Goal: Check status: Check status

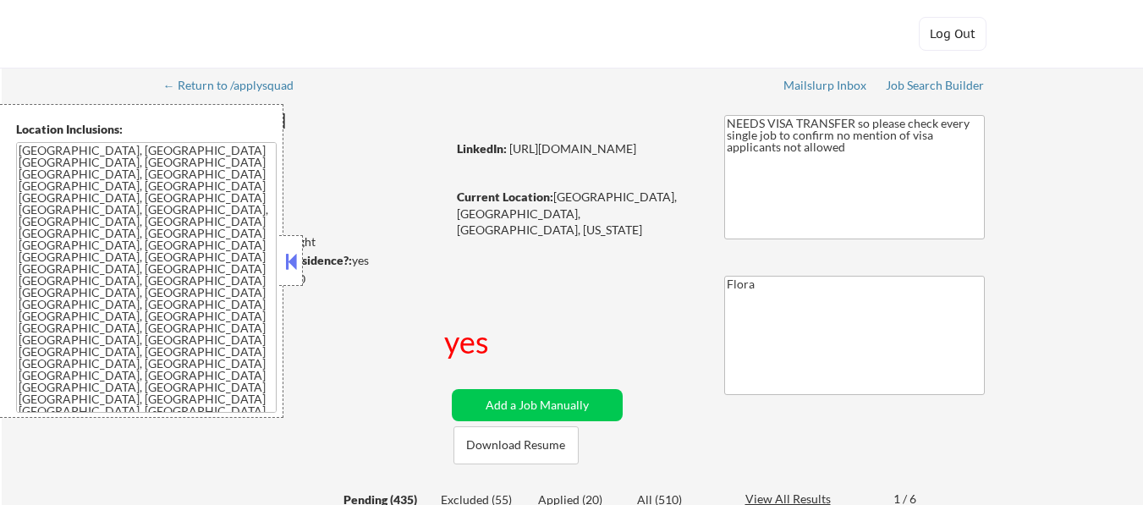
select select ""pending""
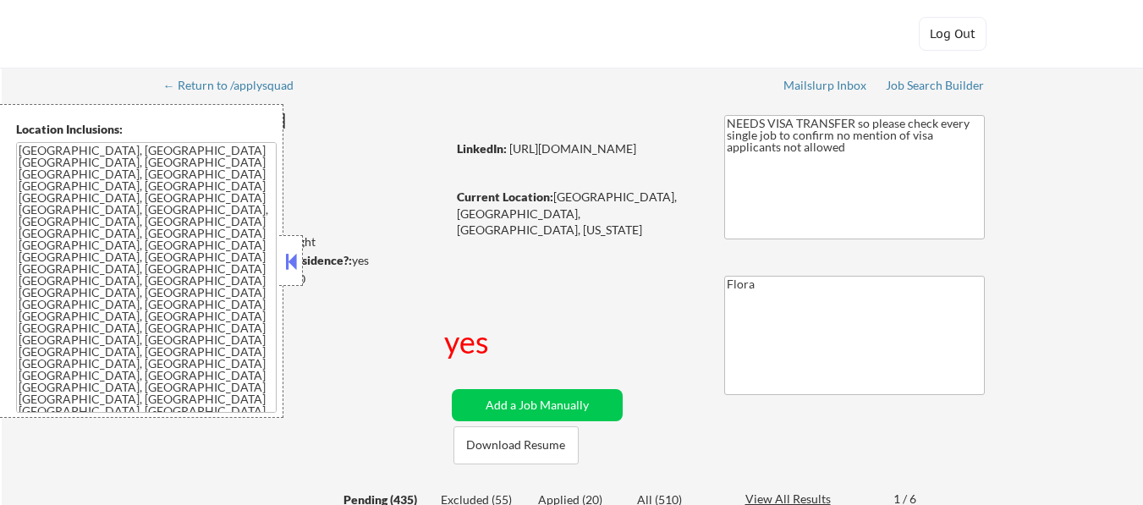
select select ""pending""
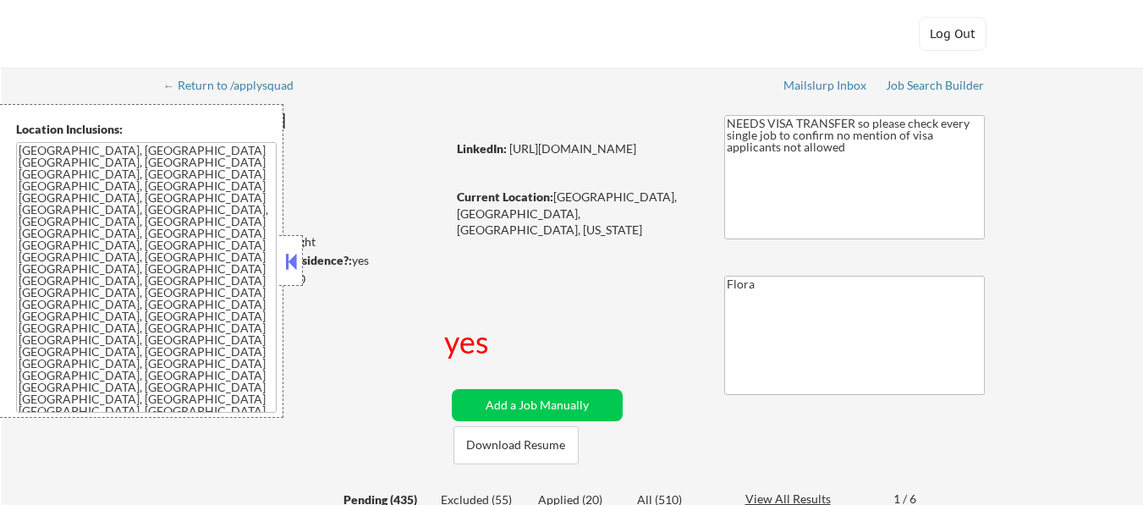
select select ""pending""
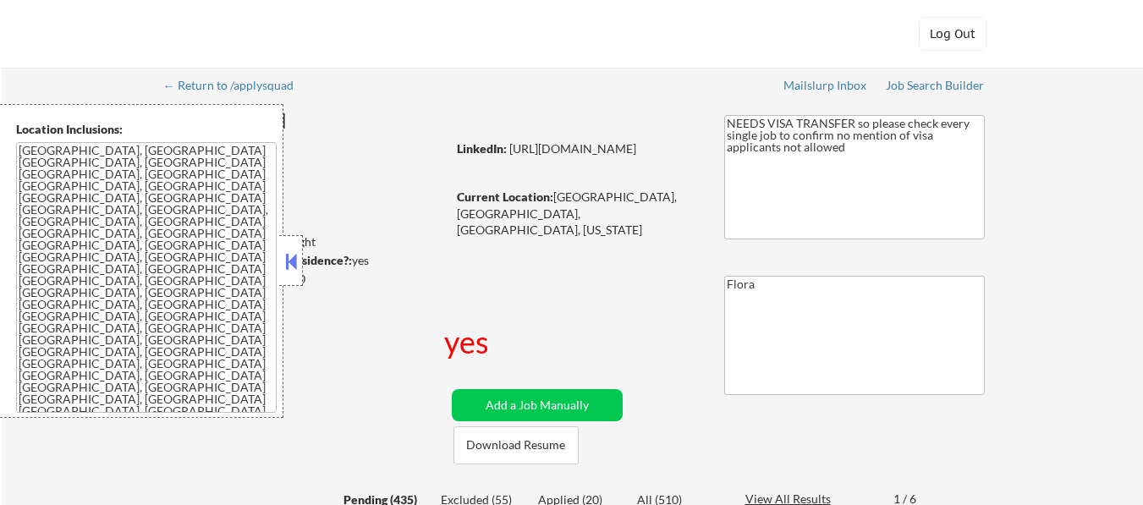
select select ""pending""
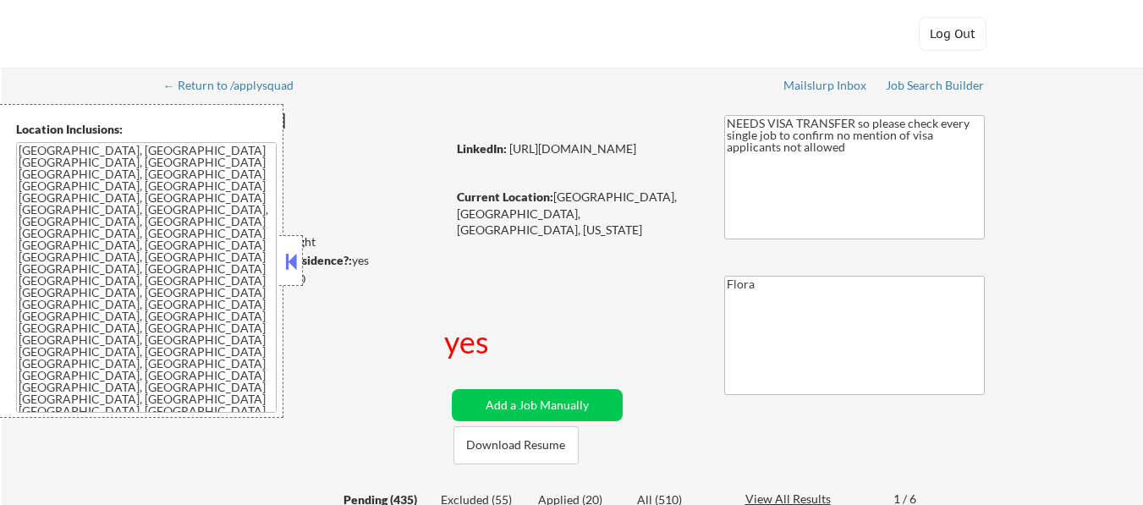
select select ""pending""
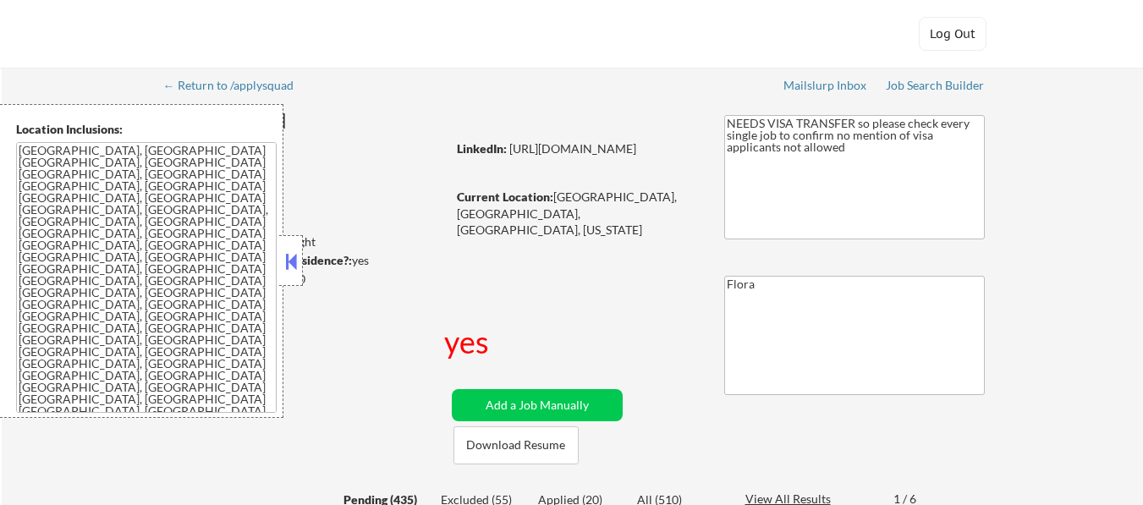
select select ""pending""
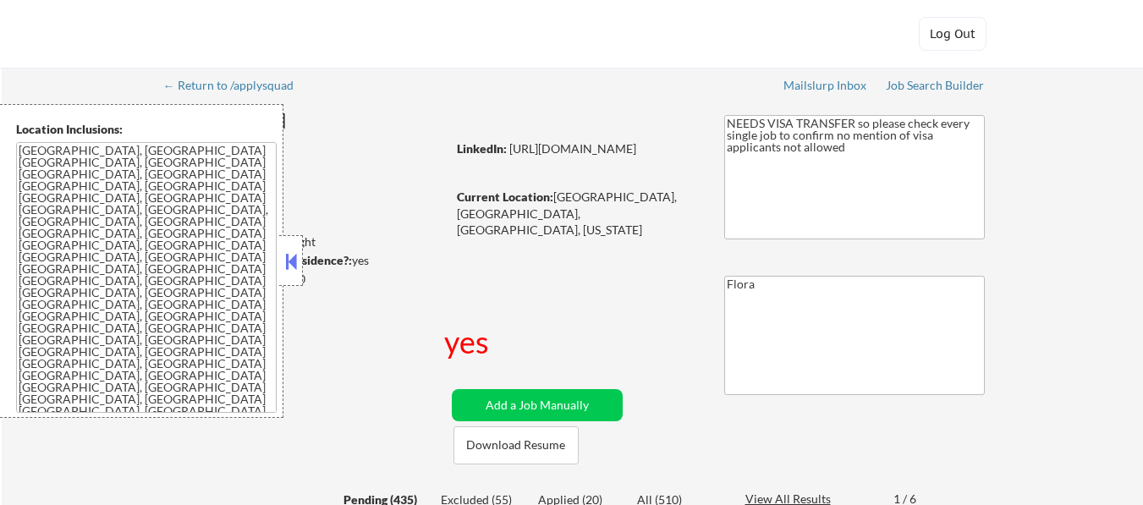
select select ""pending""
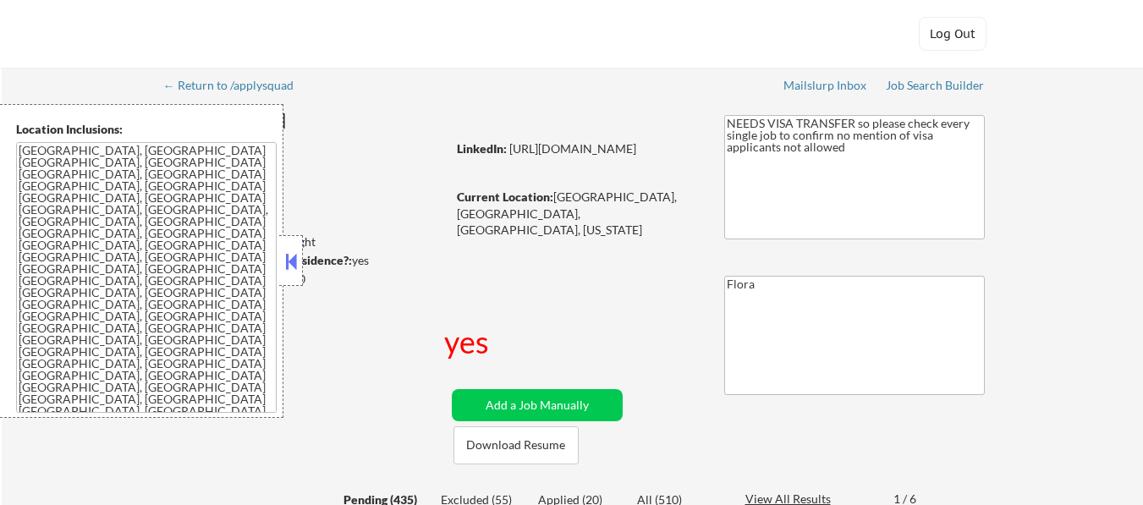
select select ""pending""
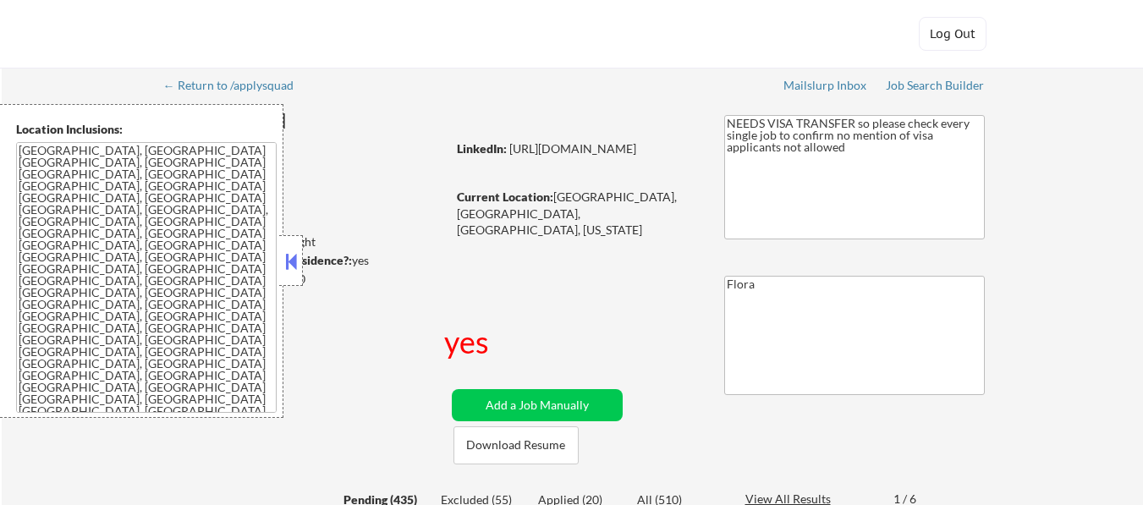
select select ""pending""
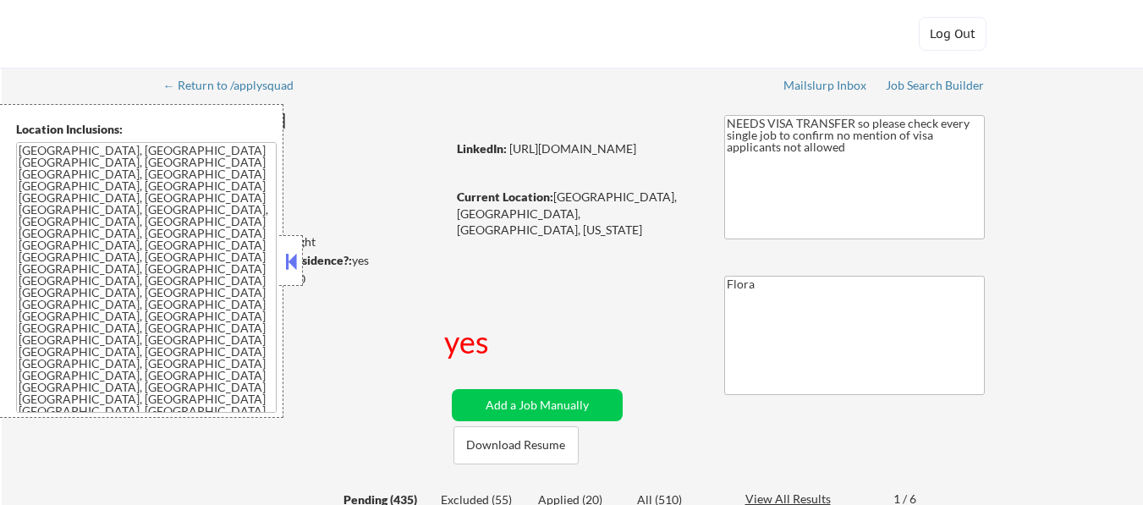
select select ""pending""
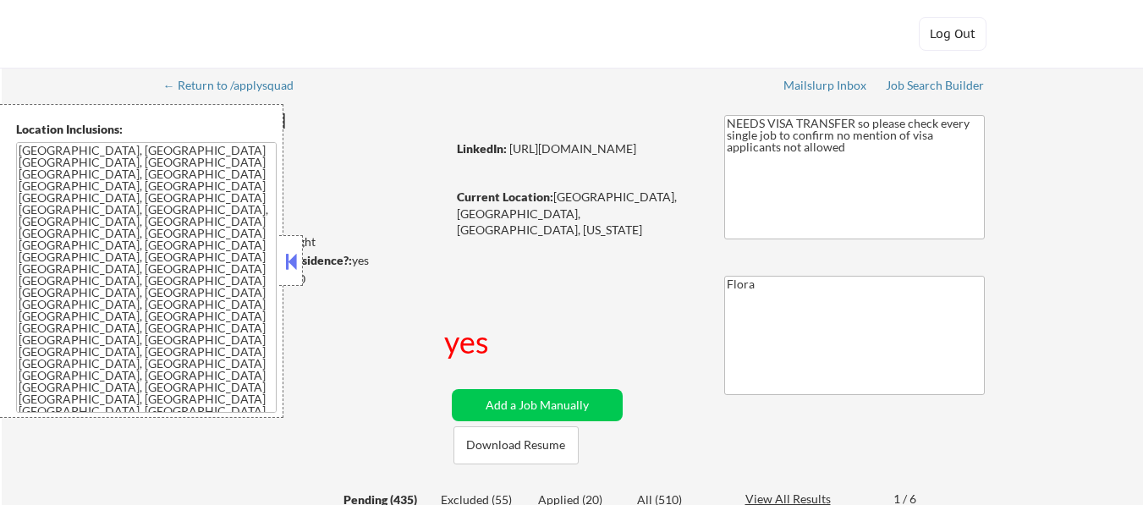
select select ""pending""
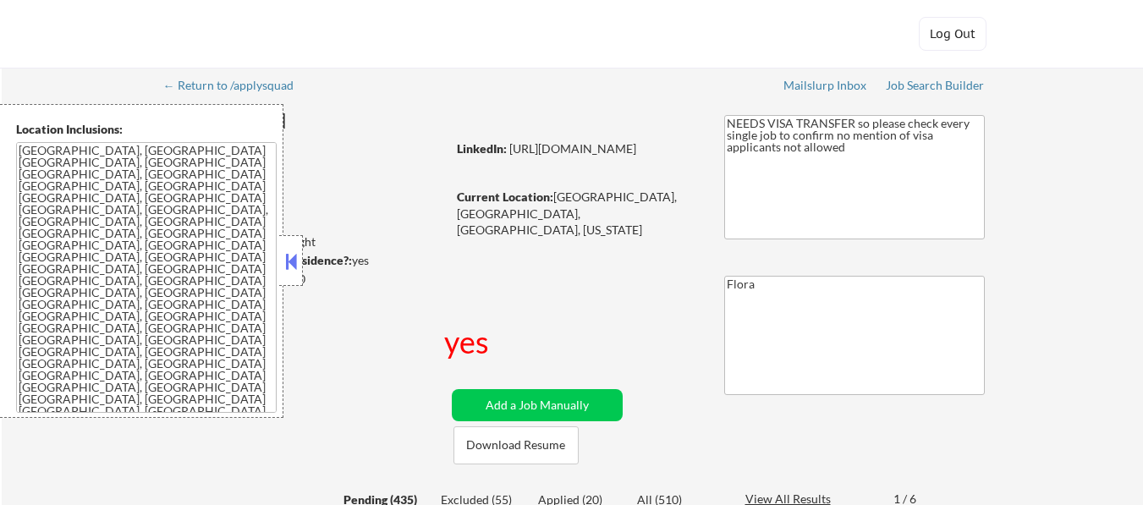
select select ""pending""
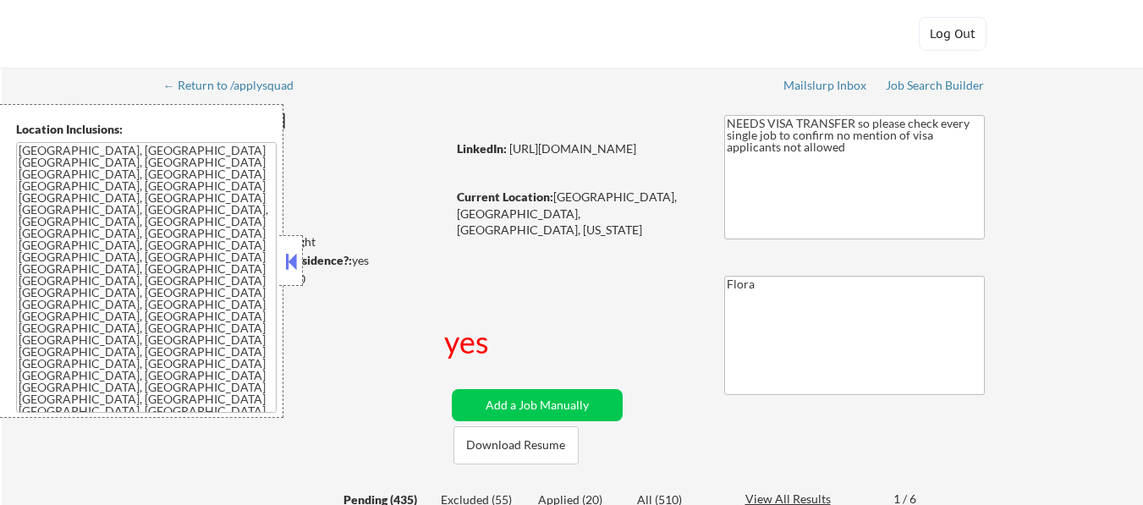
select select ""pending""
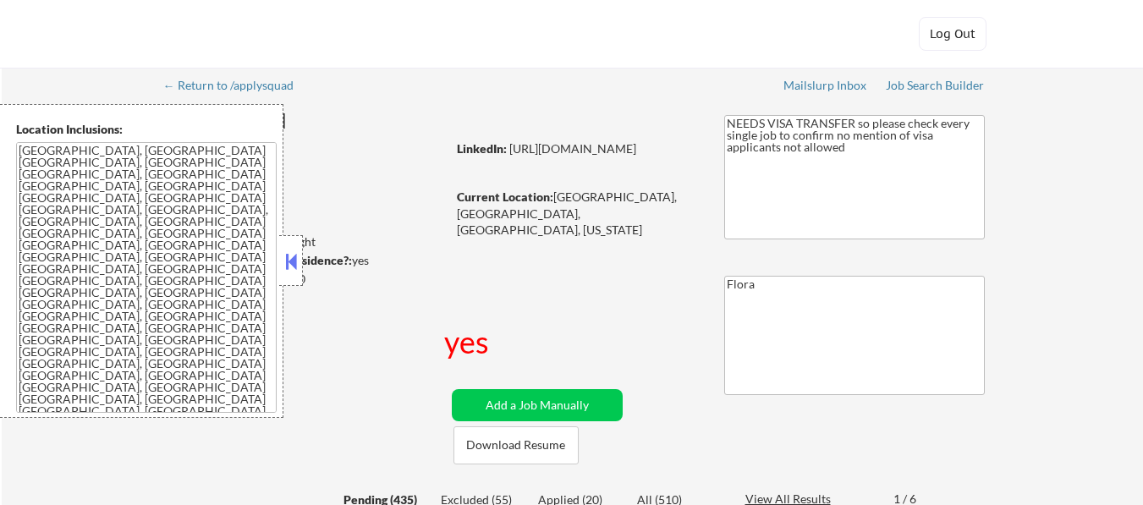
select select ""pending""
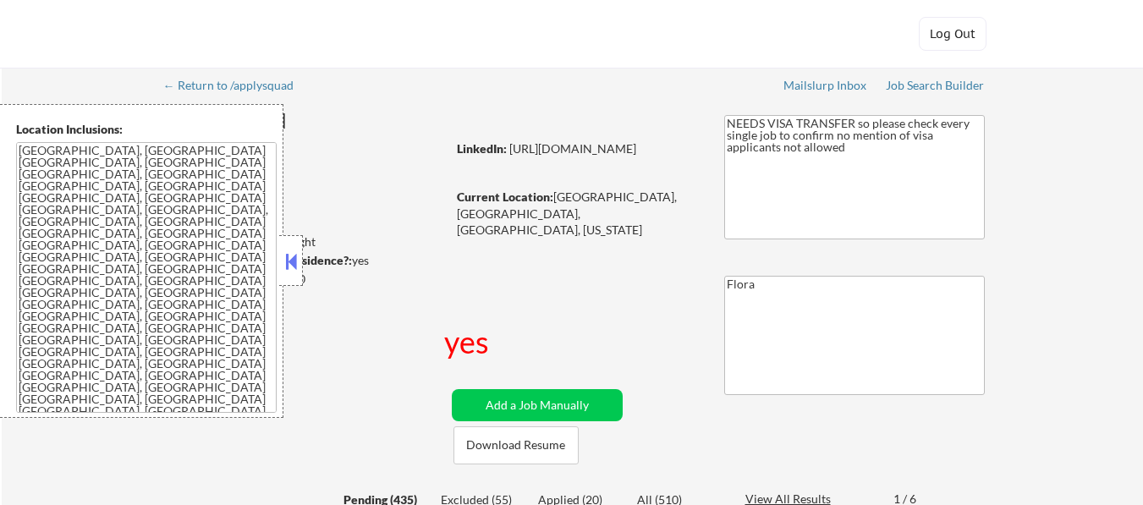
select select ""pending""
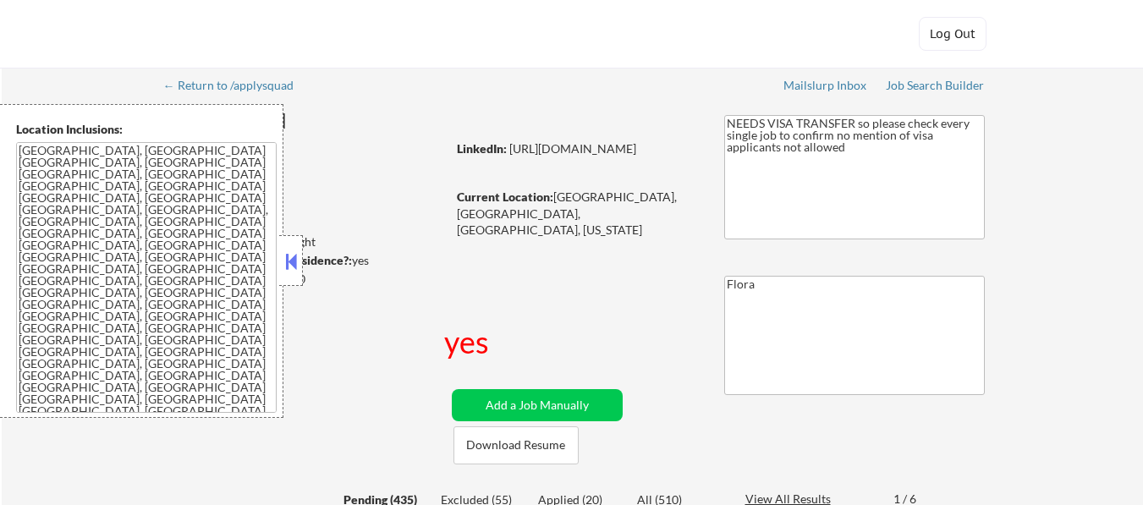
select select ""pending""
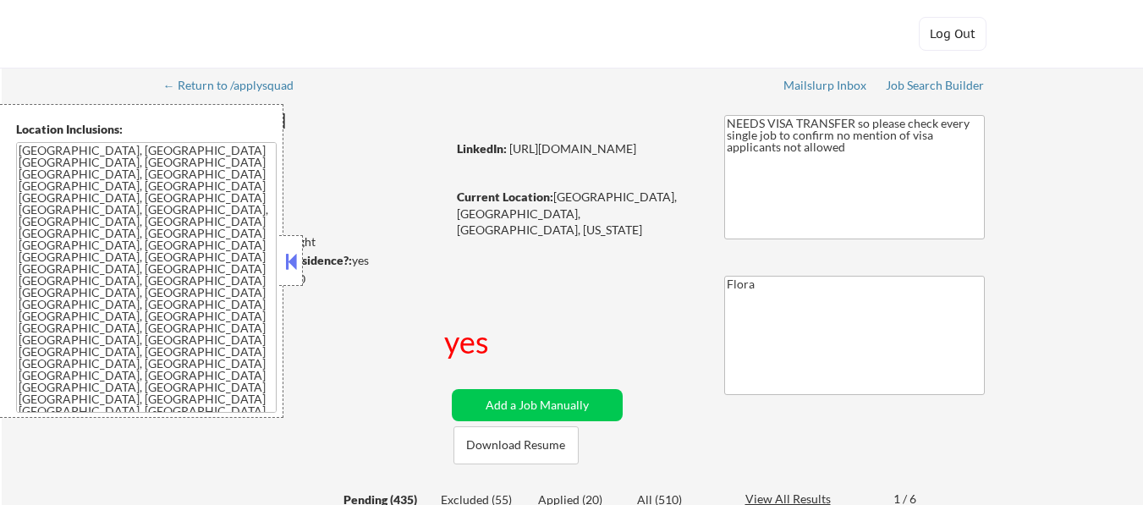
select select ""pending""
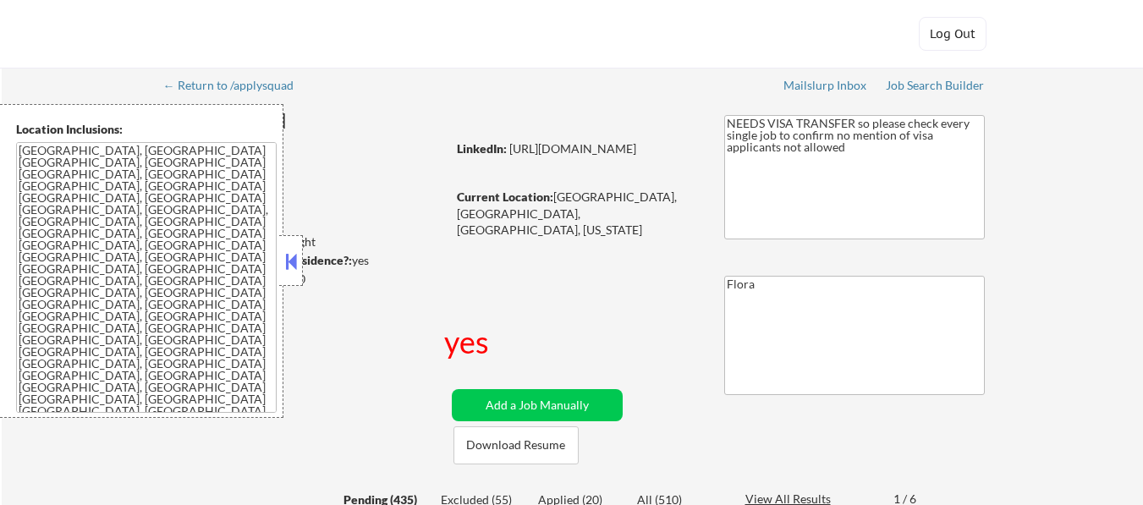
select select ""pending""
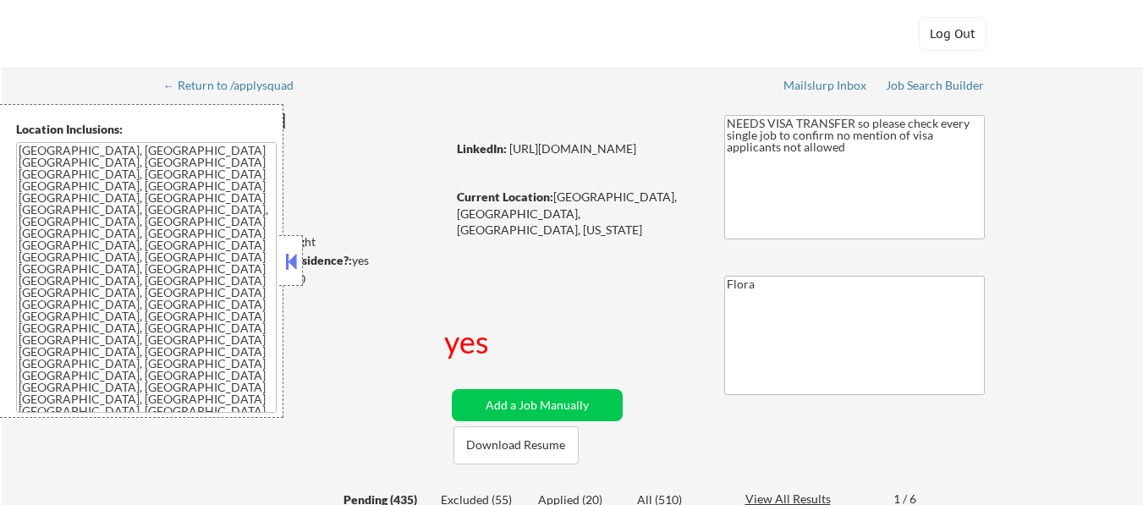
select select ""pending""
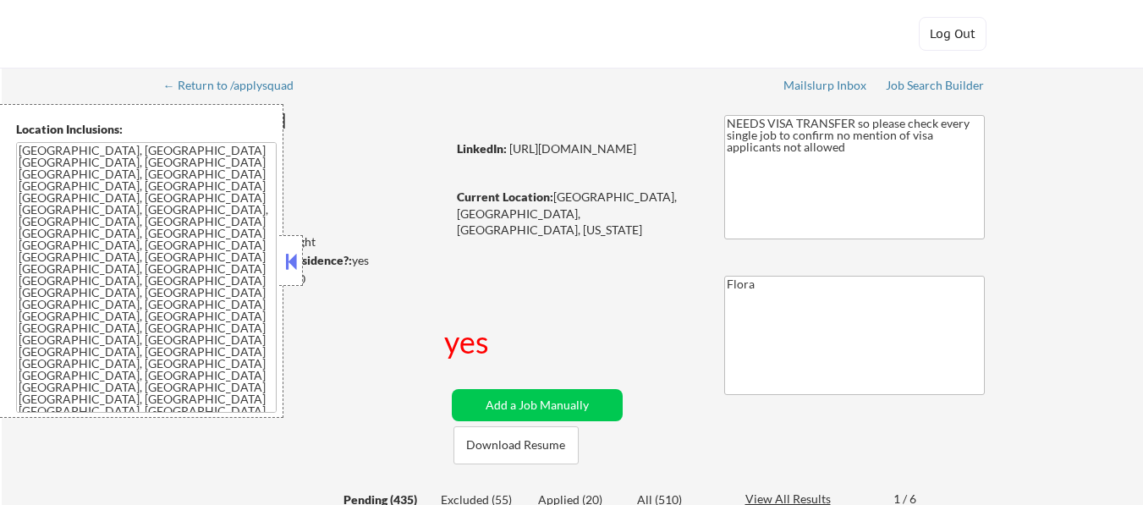
select select ""pending""
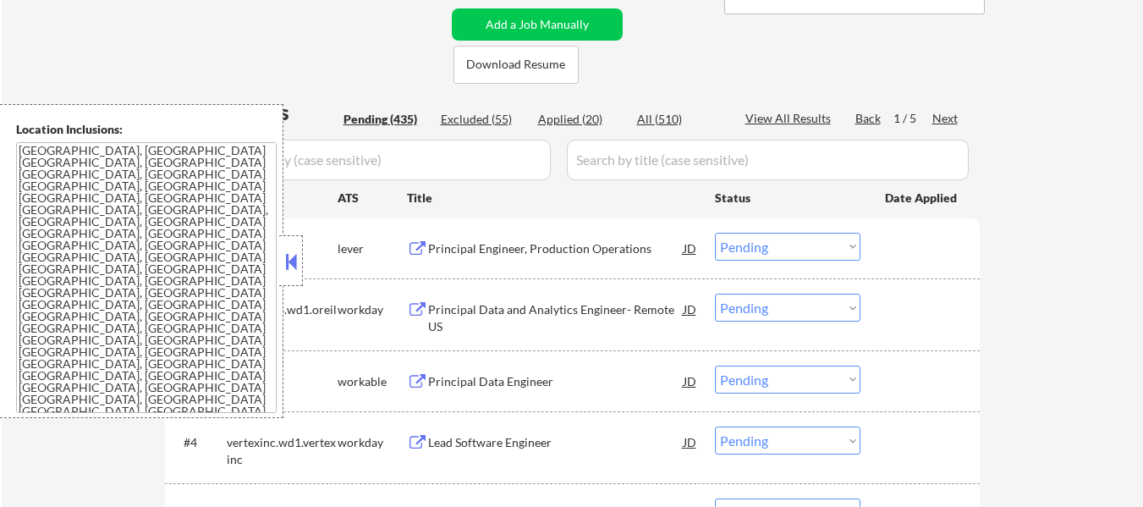
scroll to position [381, 0]
click at [589, 118] on div "Applied (20)" at bounding box center [580, 119] width 85 height 17
select select ""applied""
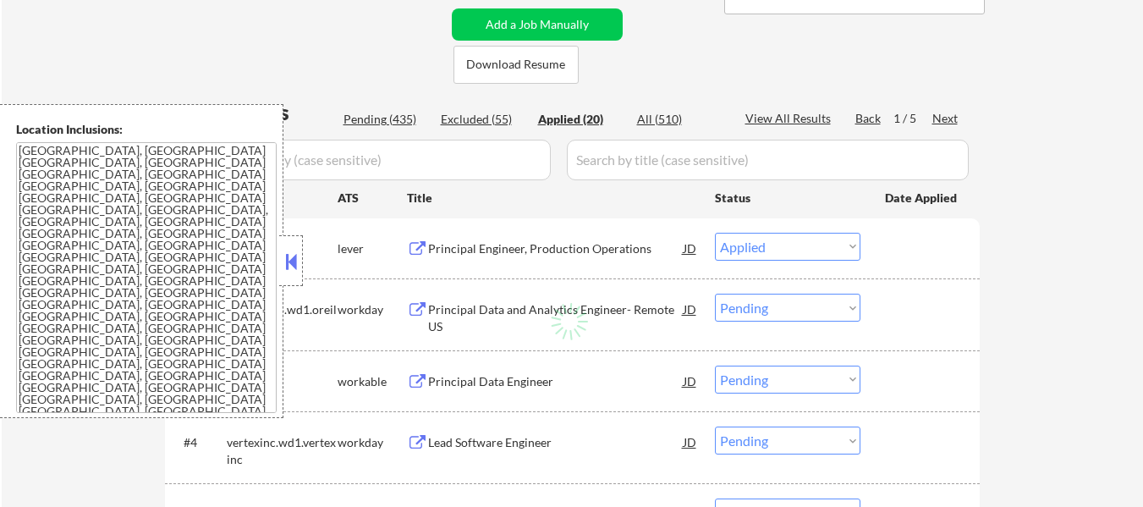
select select ""applied""
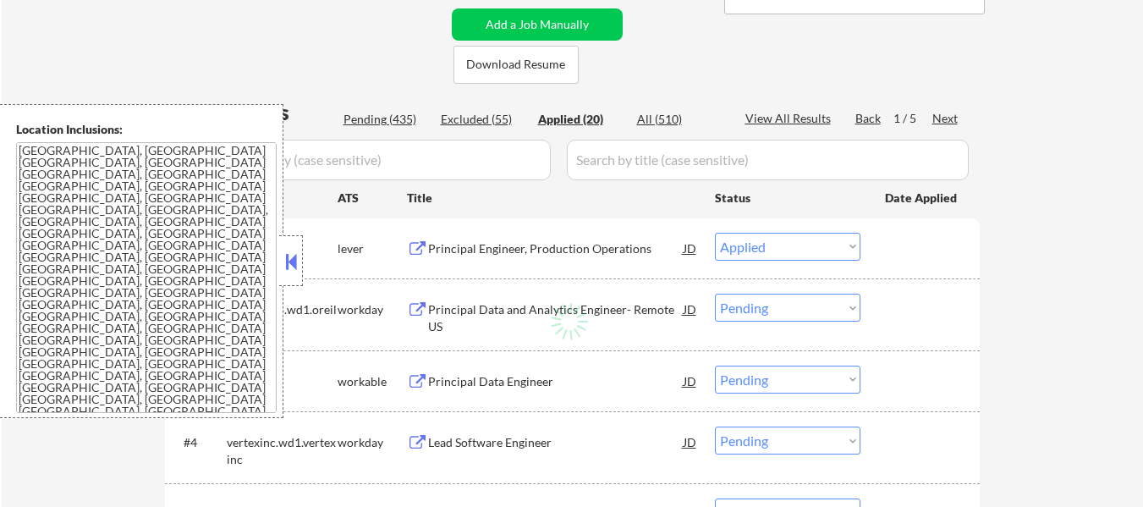
select select ""applied""
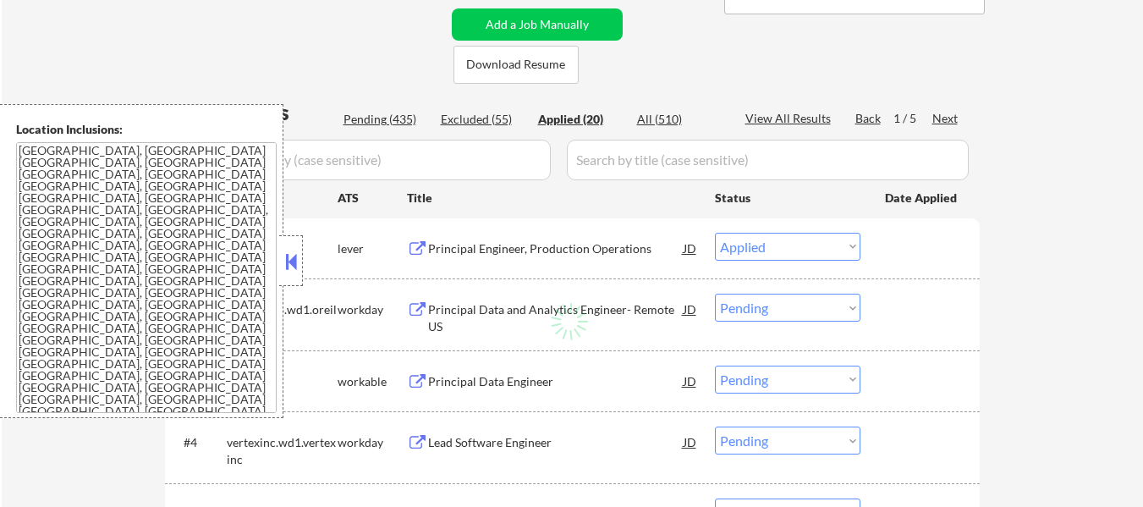
select select ""applied""
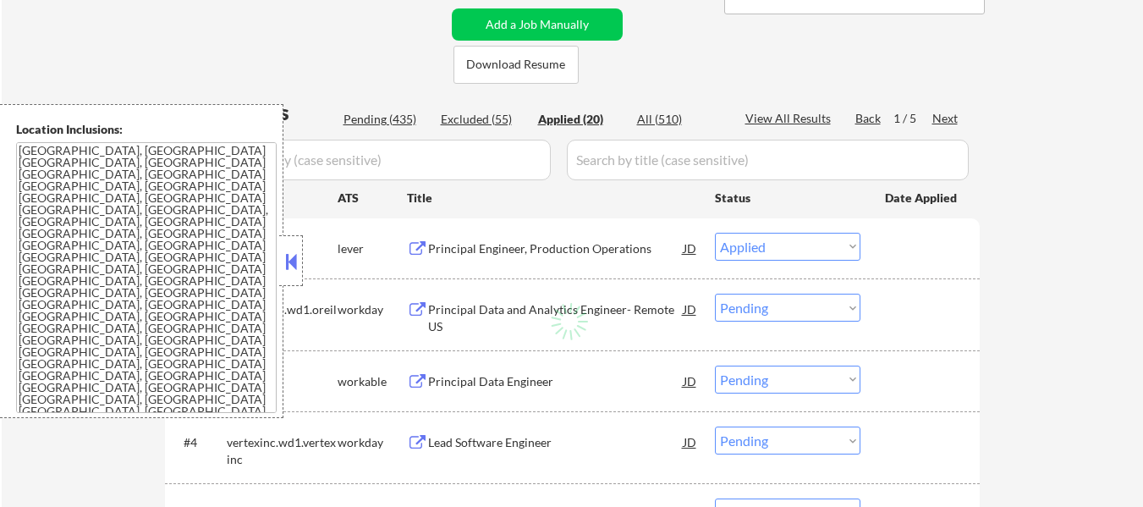
select select ""applied""
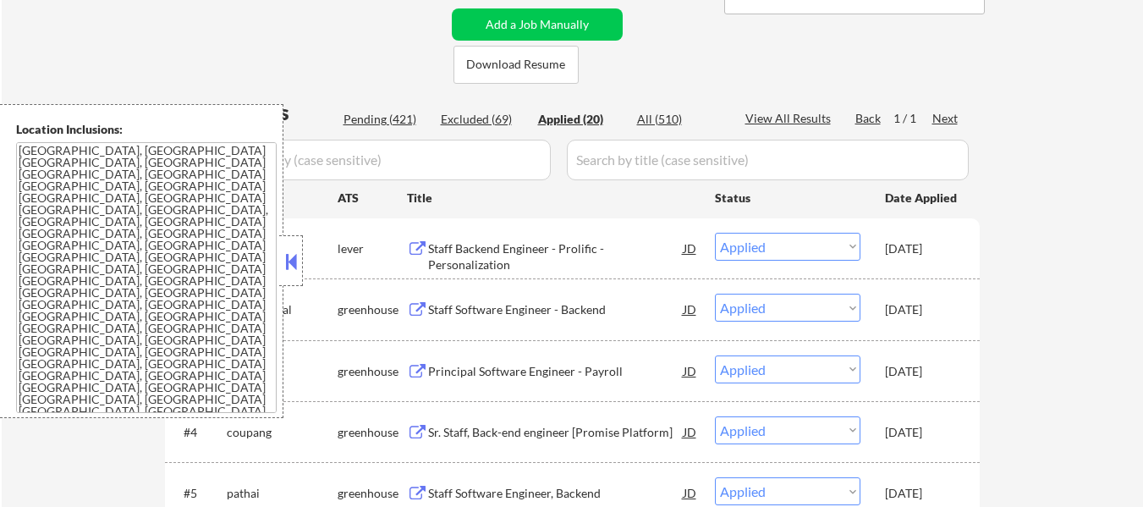
select select ""applied""
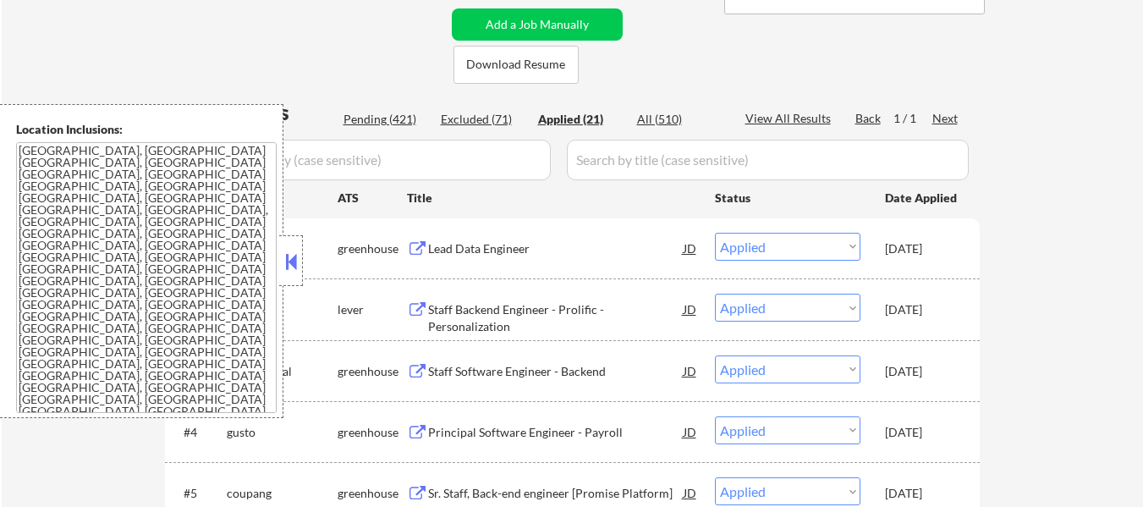
select select ""applied""
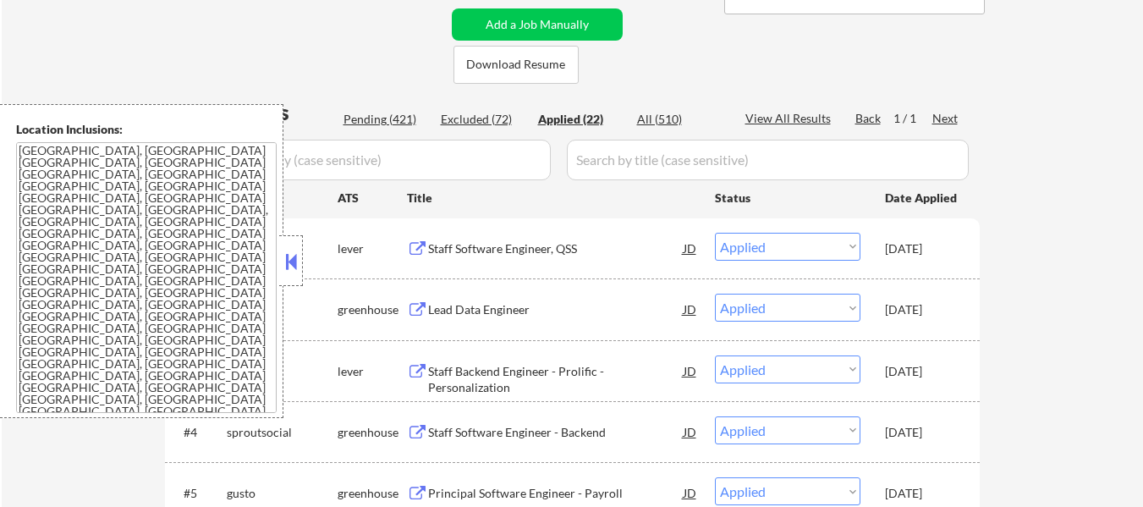
select select ""applied""
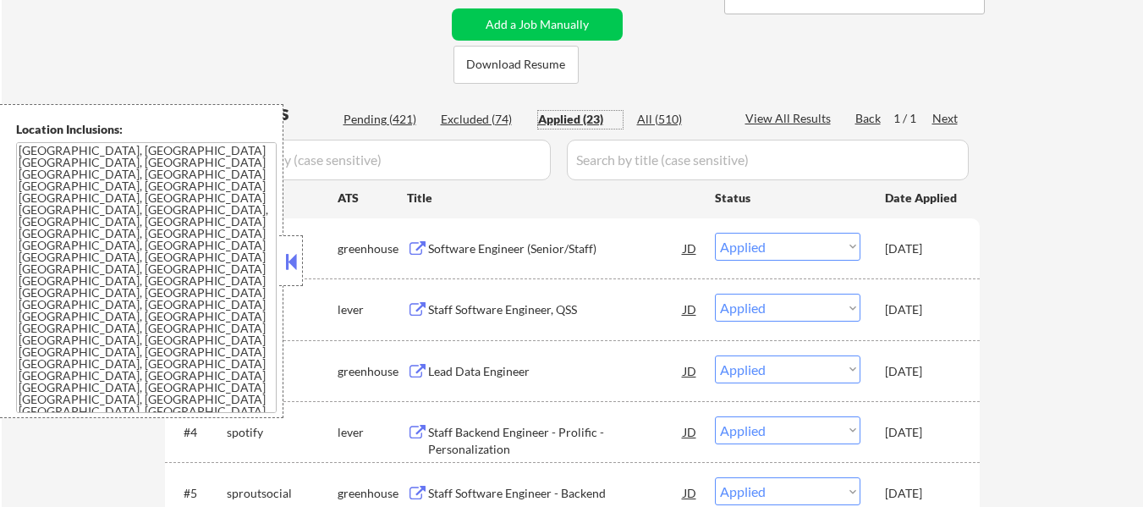
click at [295, 261] on button at bounding box center [291, 261] width 19 height 25
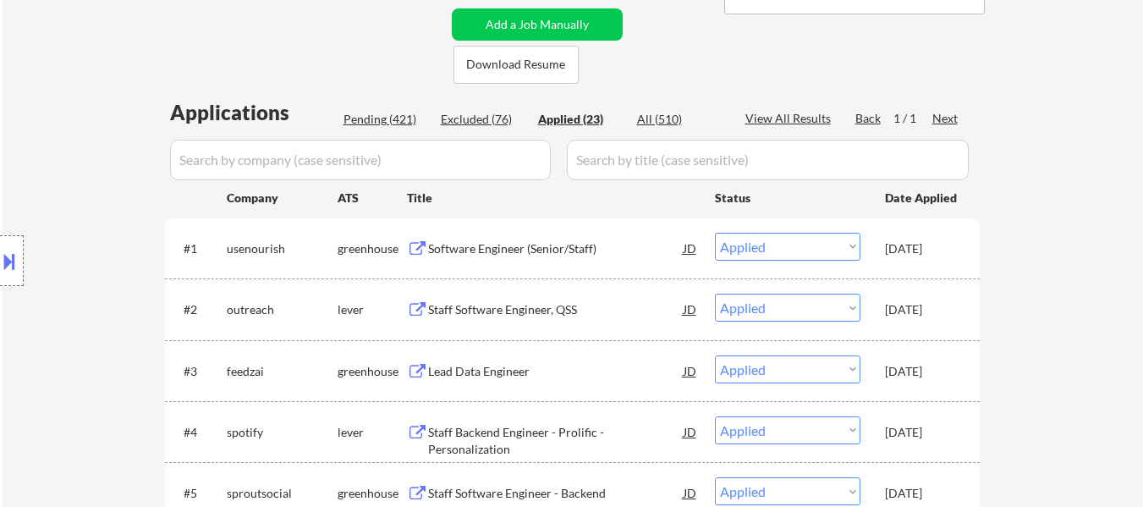
select select ""applied""
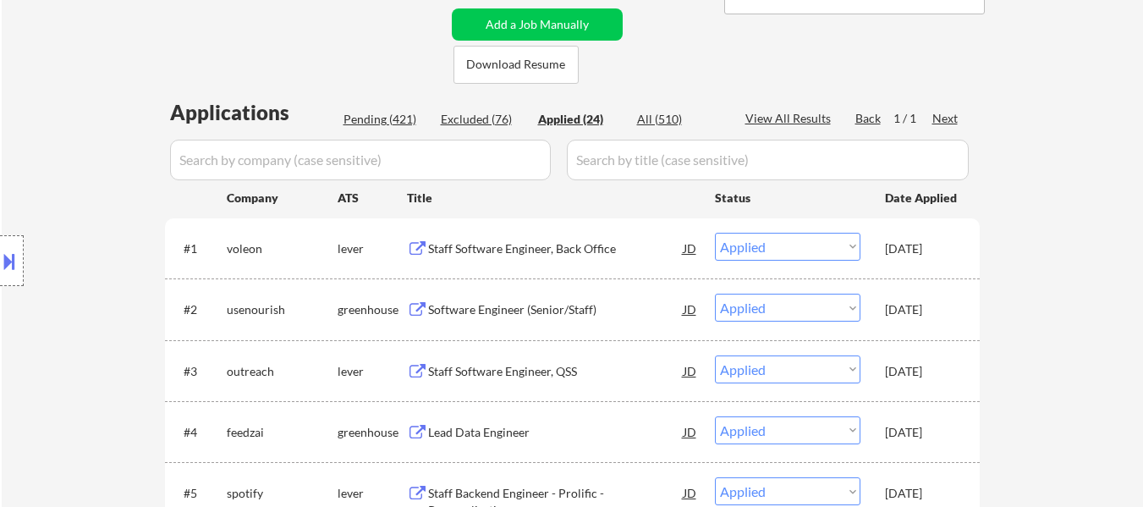
select select ""applied""
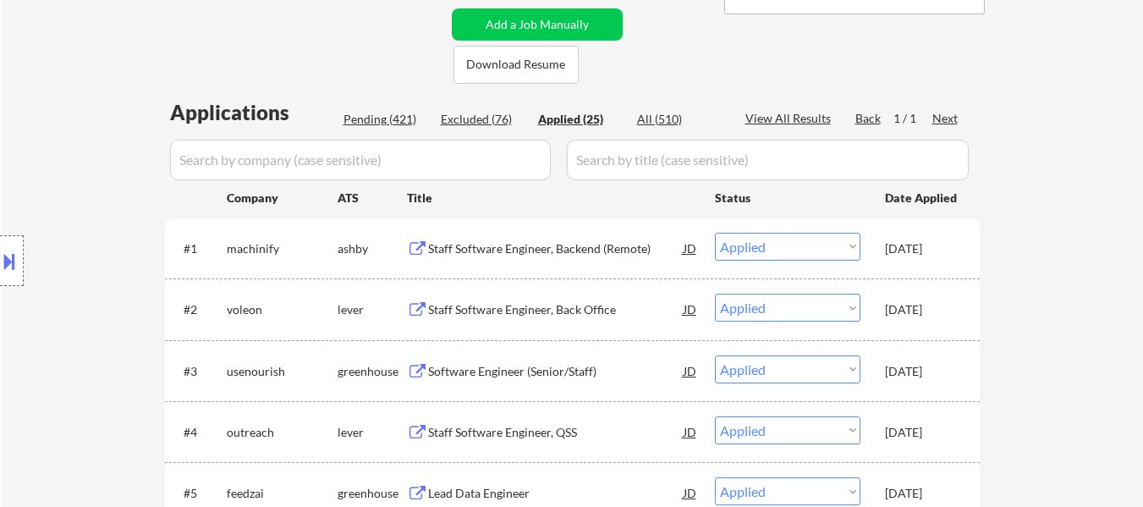
select select ""applied""
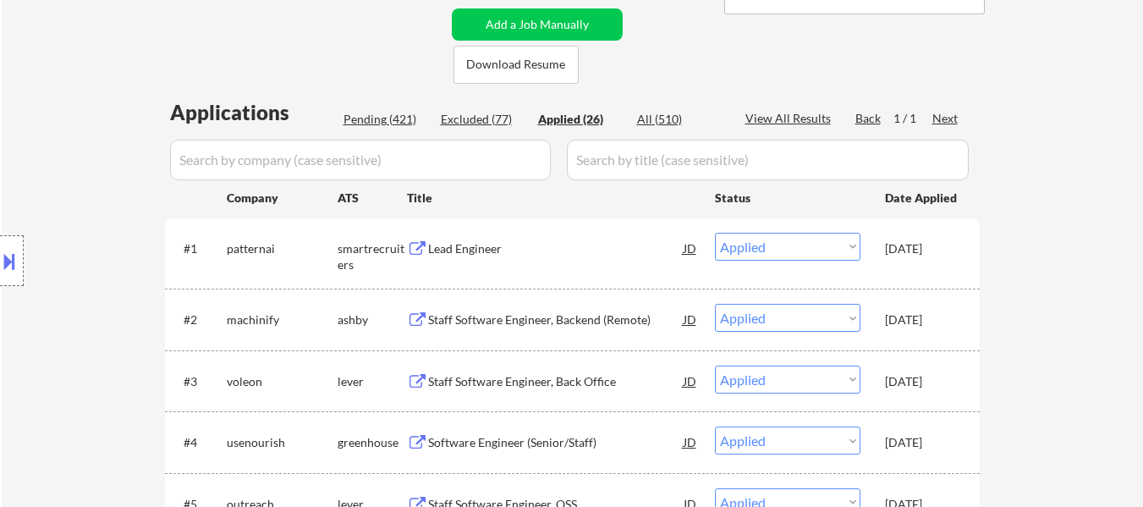
select select ""applied""
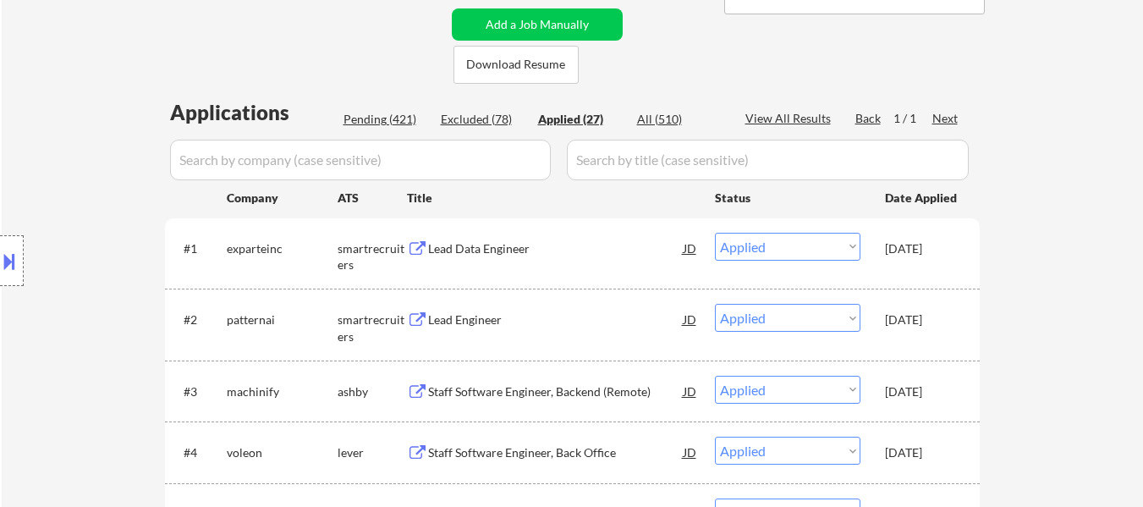
select select ""applied""
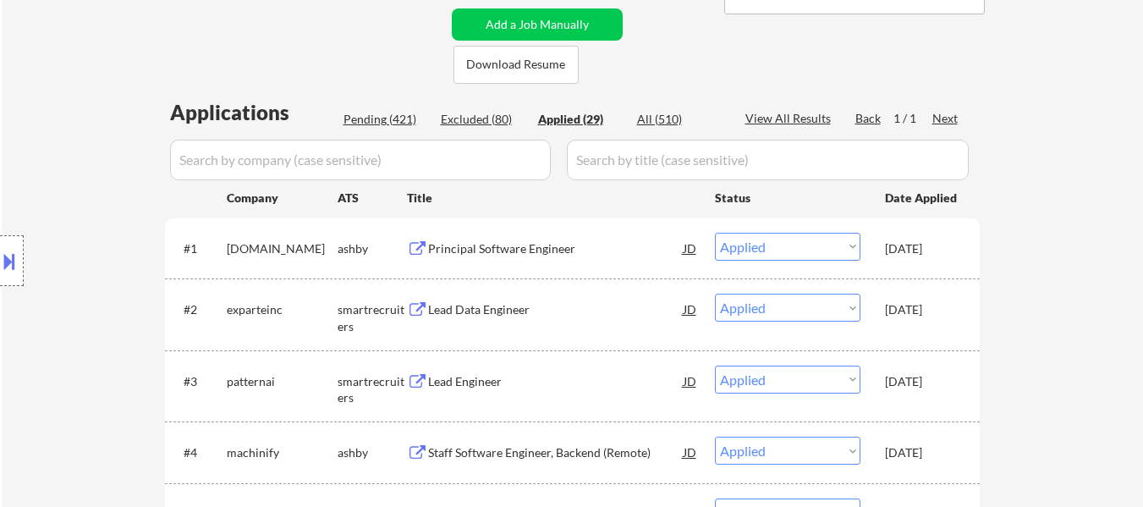
select select ""applied""
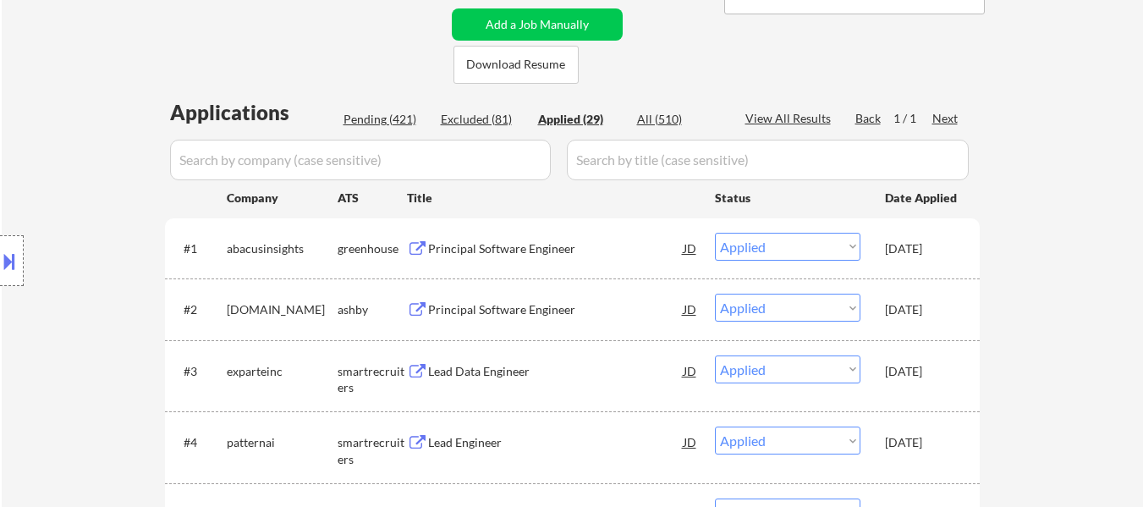
select select ""applied""
